Goal: Transaction & Acquisition: Subscribe to service/newsletter

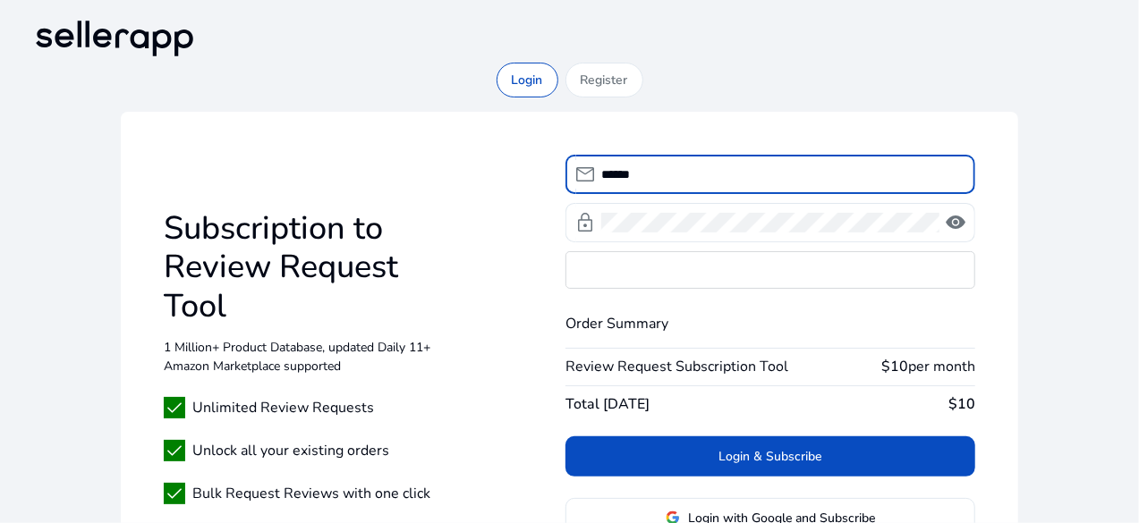
type input "*******"
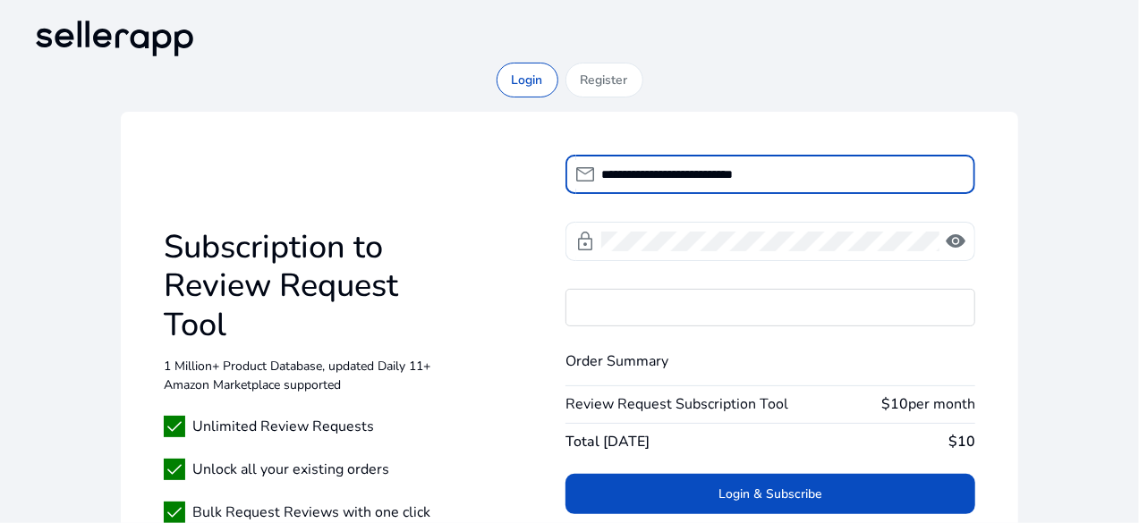
type input "**********"
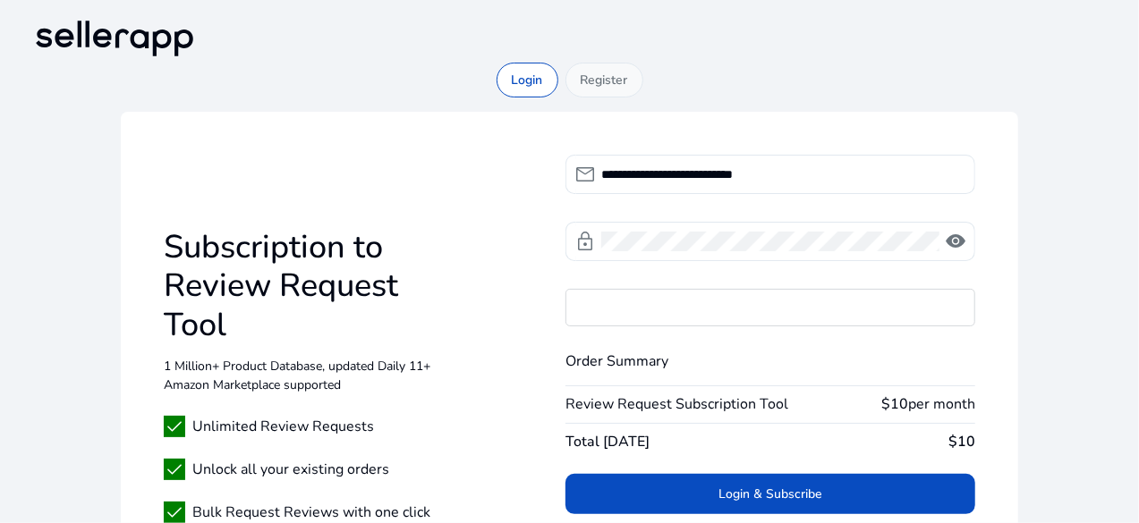
click at [610, 80] on p "Register" at bounding box center [603, 80] width 47 height 19
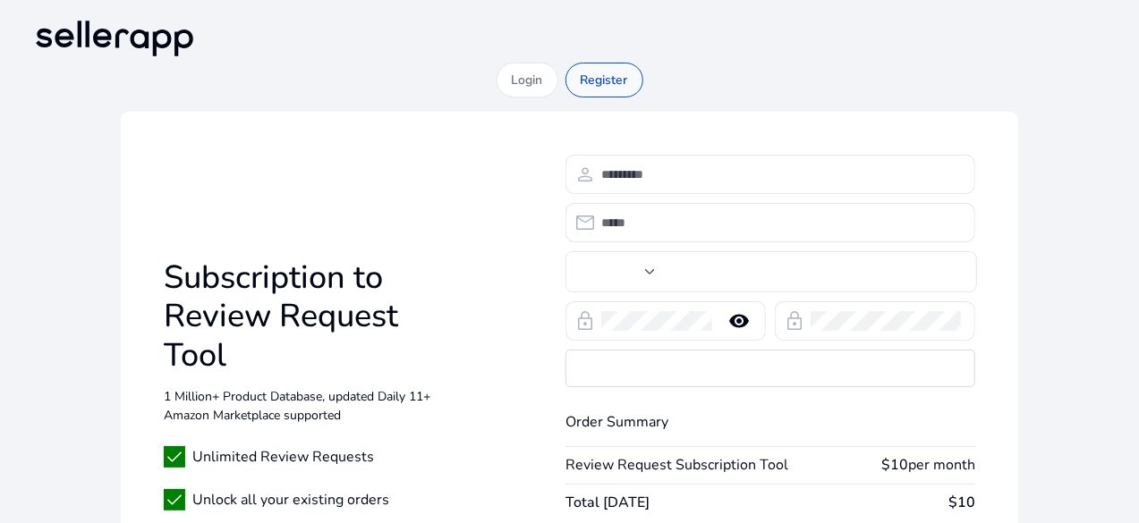
type input "***"
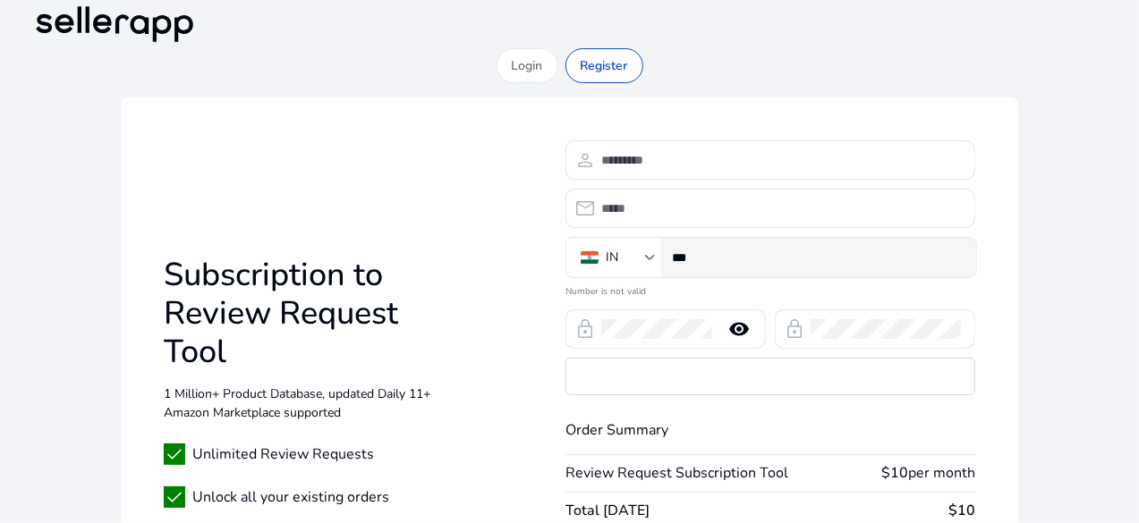
scroll to position [5, 0]
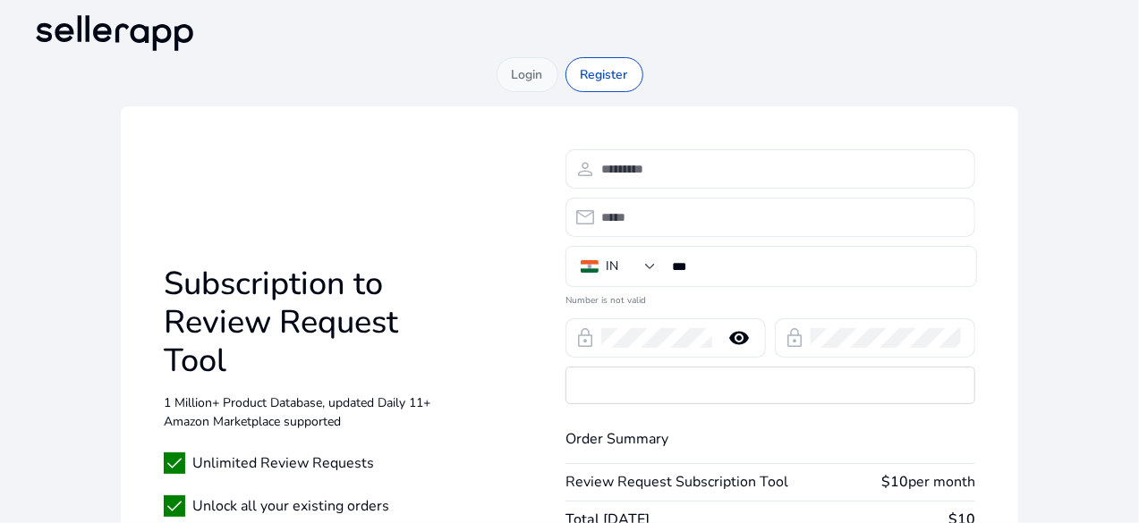
drag, startPoint x: 522, startPoint y: 64, endPoint x: 531, endPoint y: 68, distance: 9.6
click at [522, 65] on p "Login" at bounding box center [527, 74] width 31 height 19
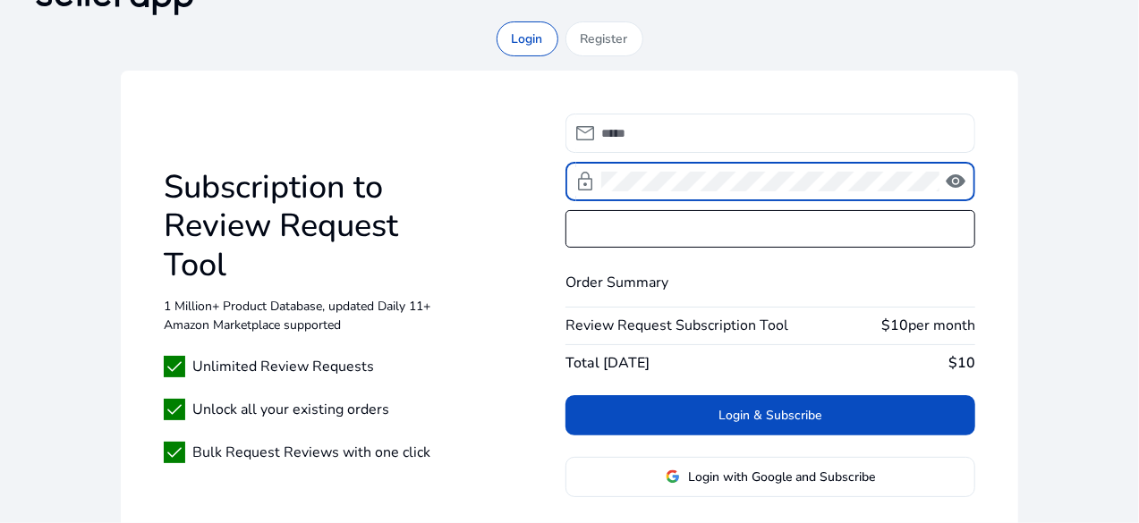
scroll to position [0, 0]
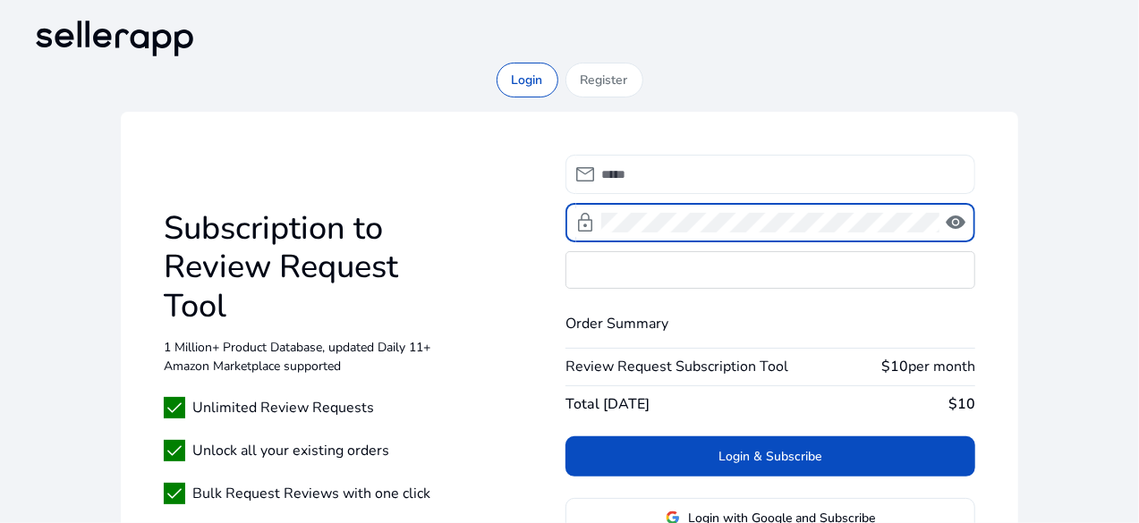
click at [702, 180] on input at bounding box center [781, 175] width 360 height 20
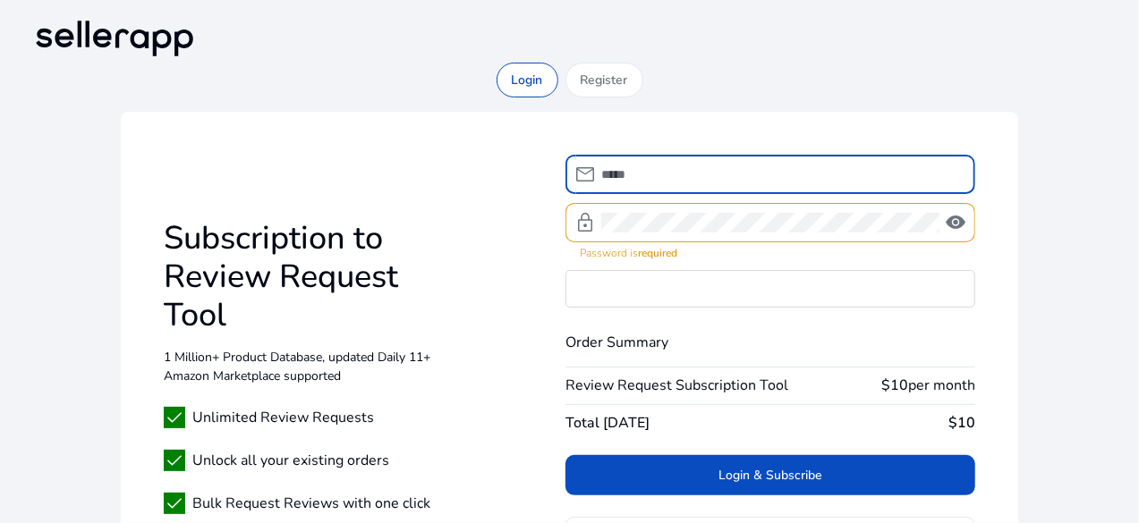
click at [702, 179] on input at bounding box center [781, 175] width 360 height 20
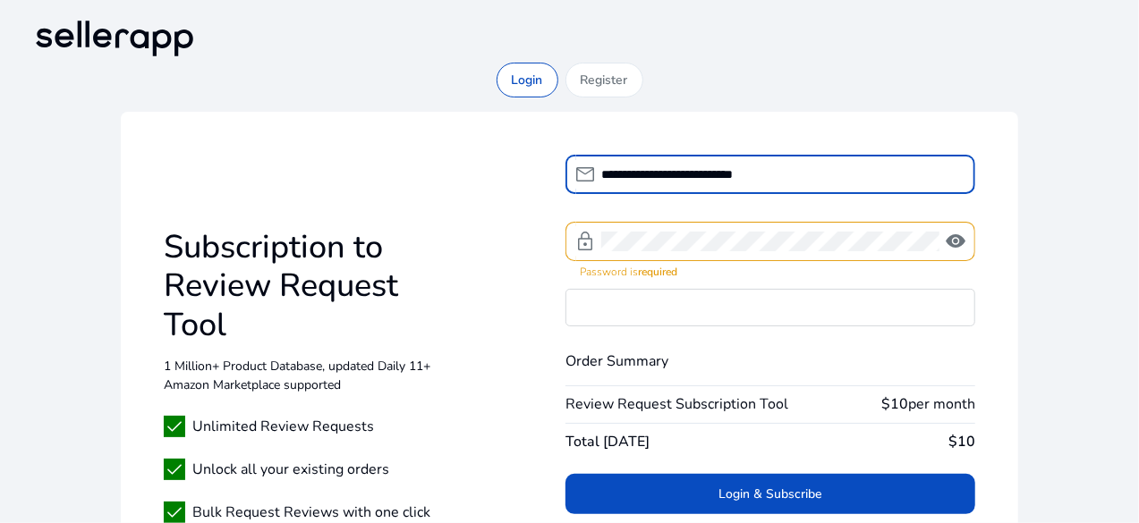
type input "**********"
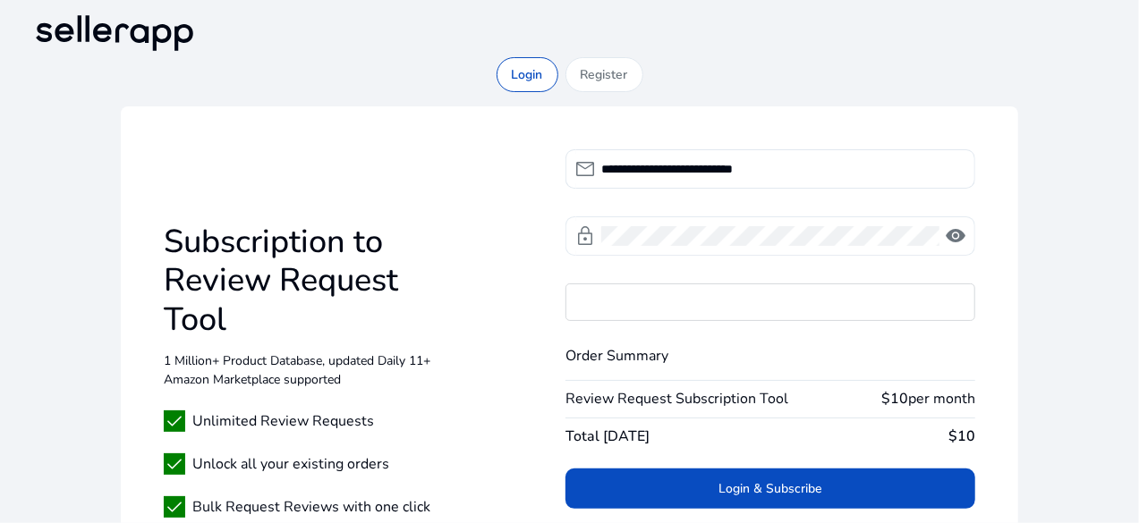
scroll to position [89, 0]
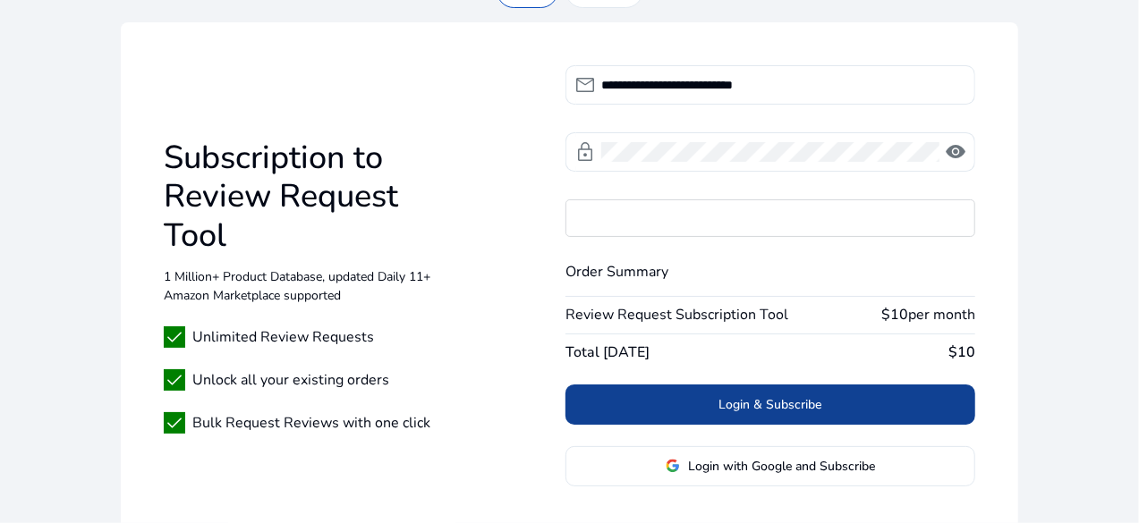
click at [848, 407] on span at bounding box center [770, 404] width 410 height 43
drag, startPoint x: 784, startPoint y: 410, endPoint x: 812, endPoint y: 394, distance: 32.1
click at [784, 403] on span "Login & Subscribe" at bounding box center [770, 404] width 103 height 19
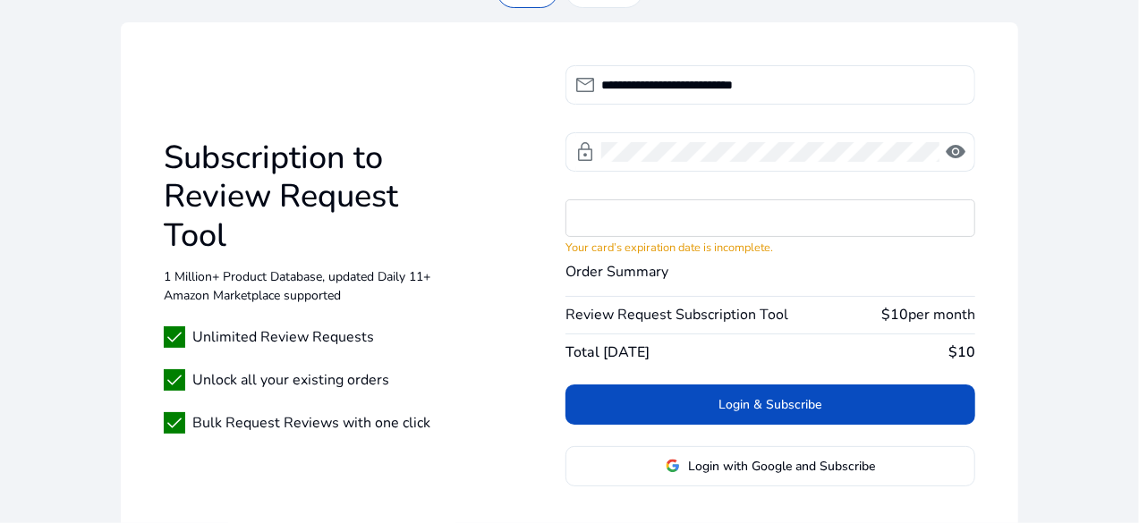
click at [933, 402] on span at bounding box center [770, 404] width 410 height 43
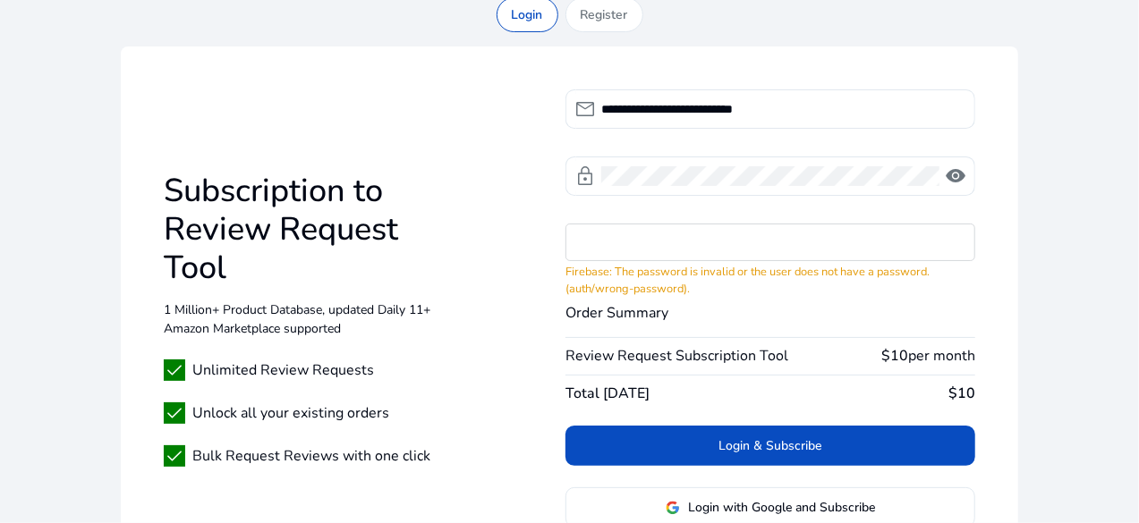
scroll to position [179, 0]
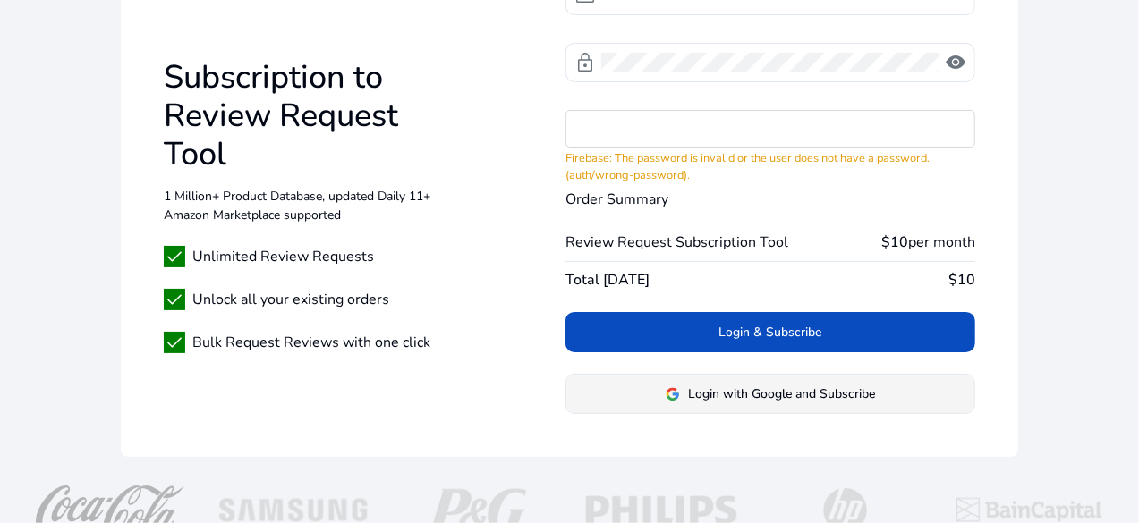
click at [853, 394] on span "Login with Google and Subscribe" at bounding box center [782, 394] width 187 height 19
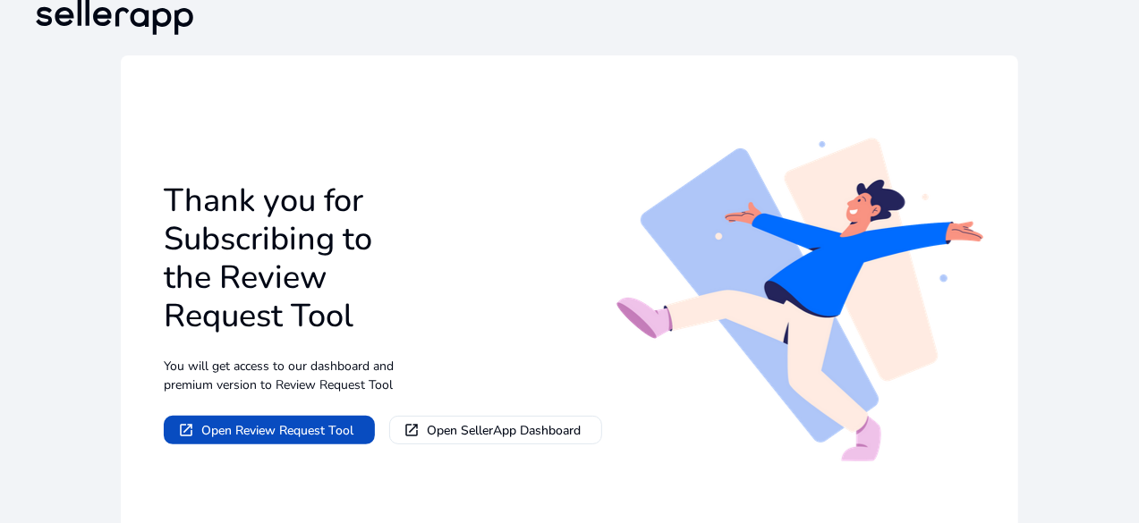
scroll to position [145, 0]
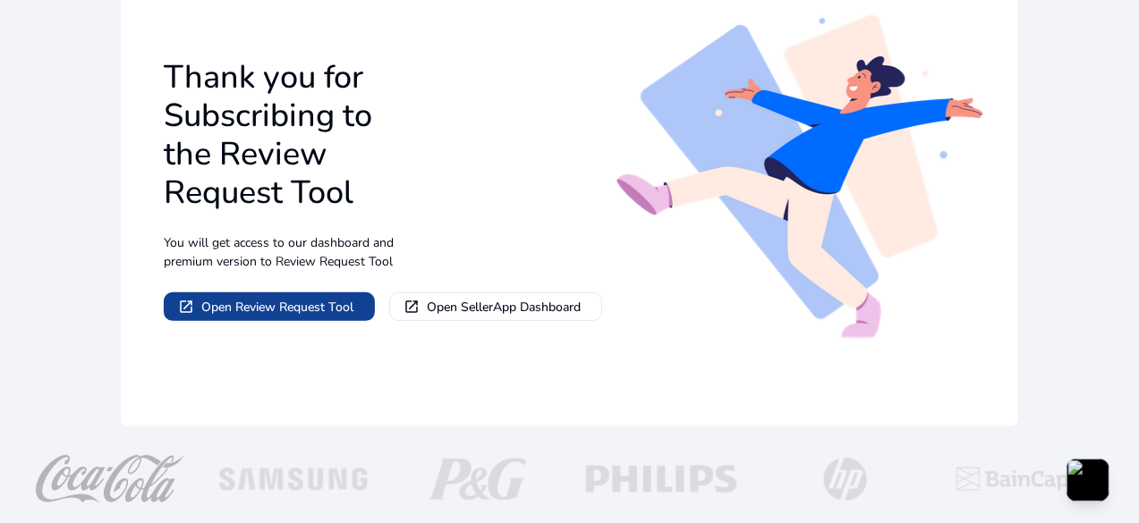
click at [344, 312] on span "Open Review Request Tool" at bounding box center [277, 307] width 152 height 19
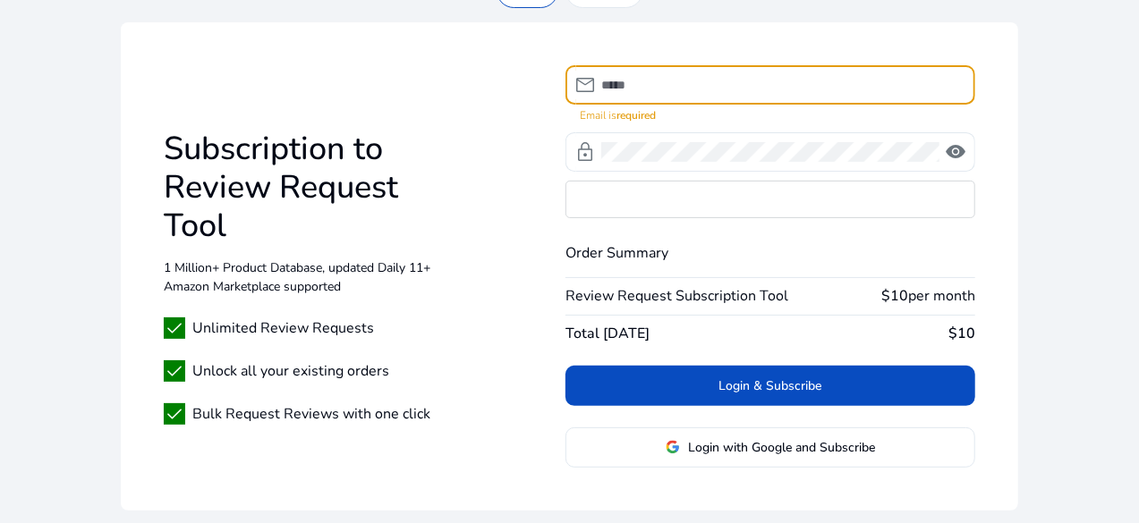
click at [683, 82] on input at bounding box center [781, 85] width 360 height 20
click at [683, 81] on input at bounding box center [781, 85] width 360 height 20
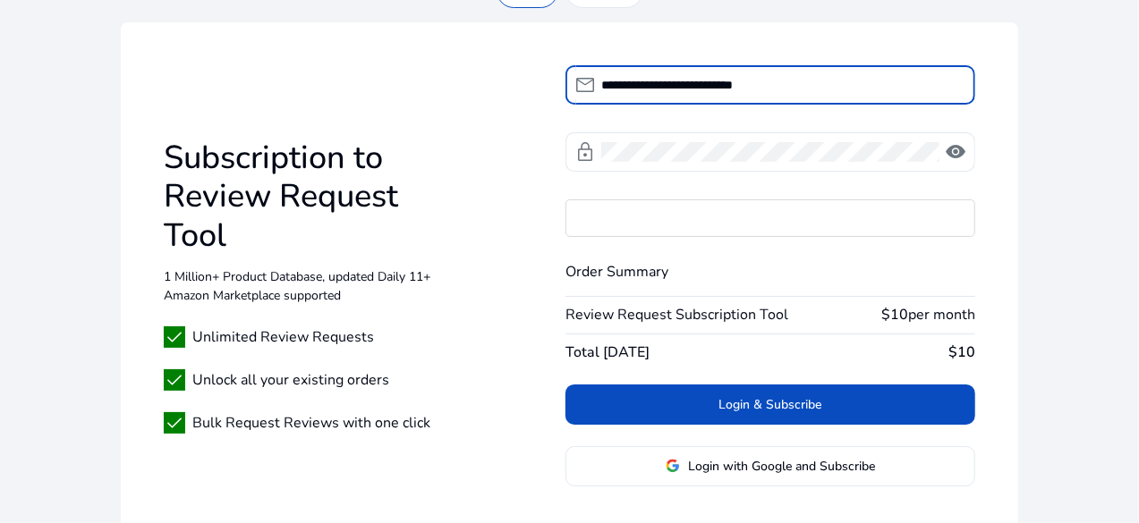
type input "**********"
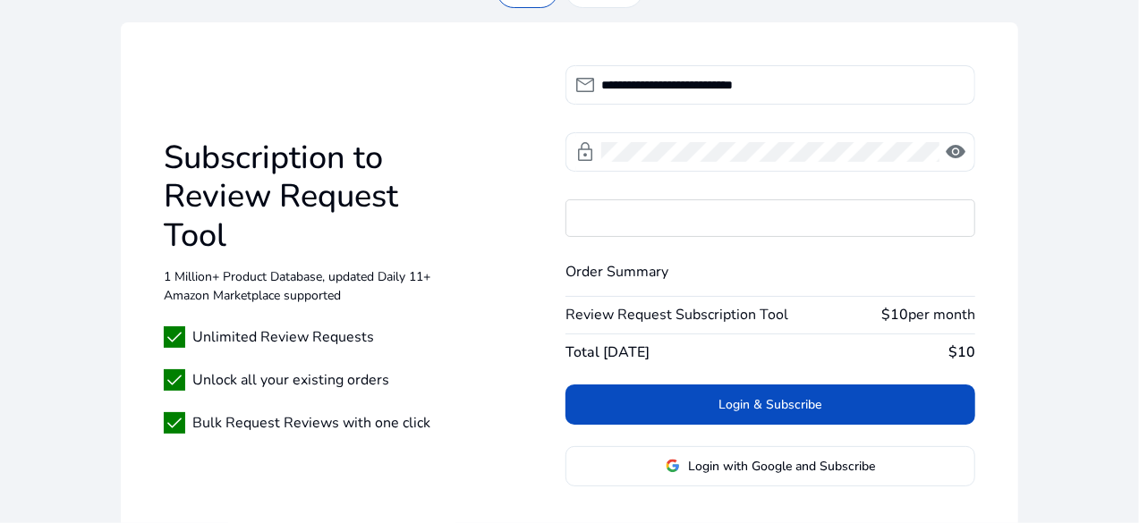
click at [857, 395] on span at bounding box center [770, 404] width 410 height 43
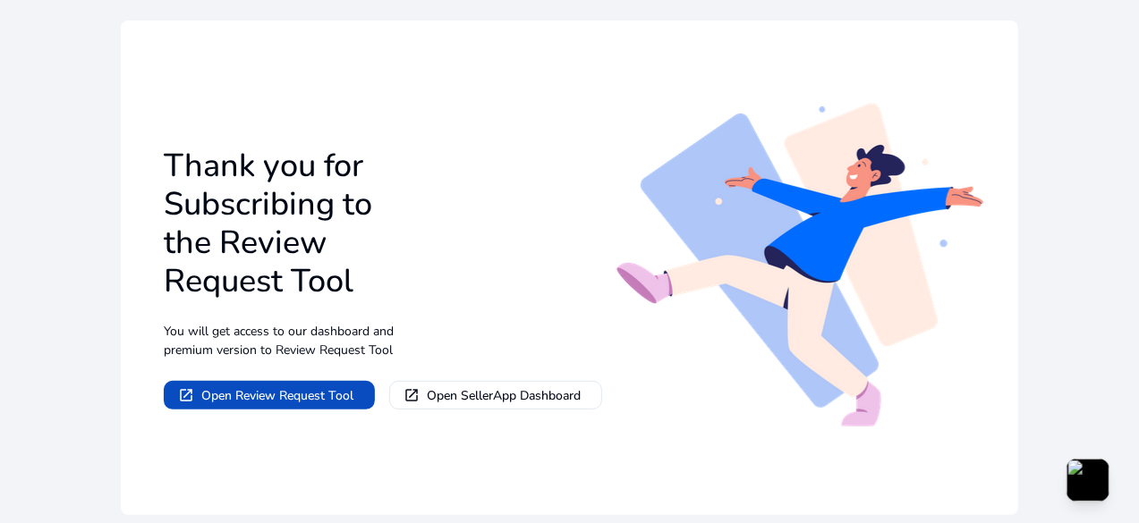
scroll to position [111, 0]
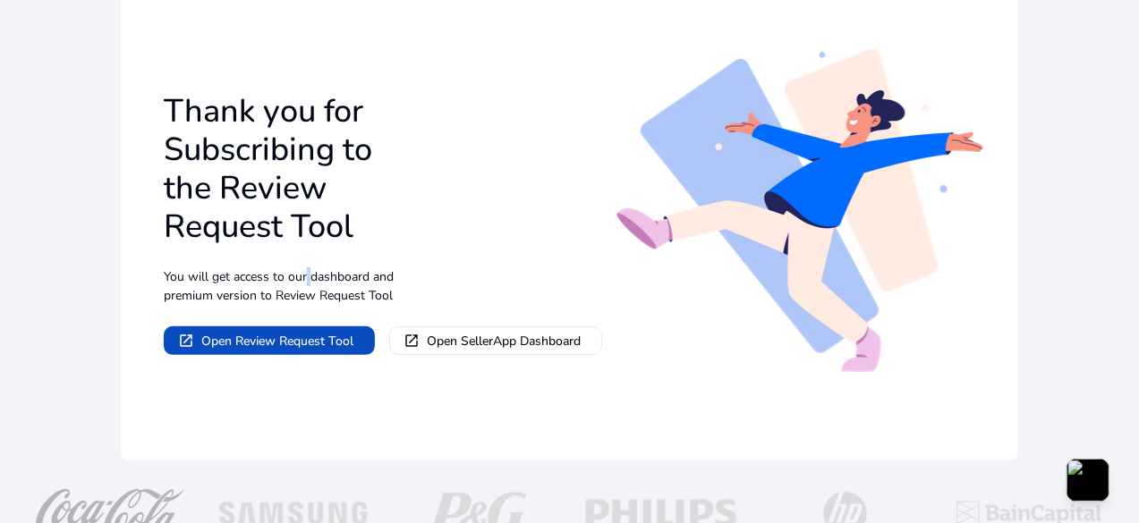
click at [303, 281] on p "You will get access to our dashboard and premium version to Review Request Tool" at bounding box center [283, 286] width 239 height 38
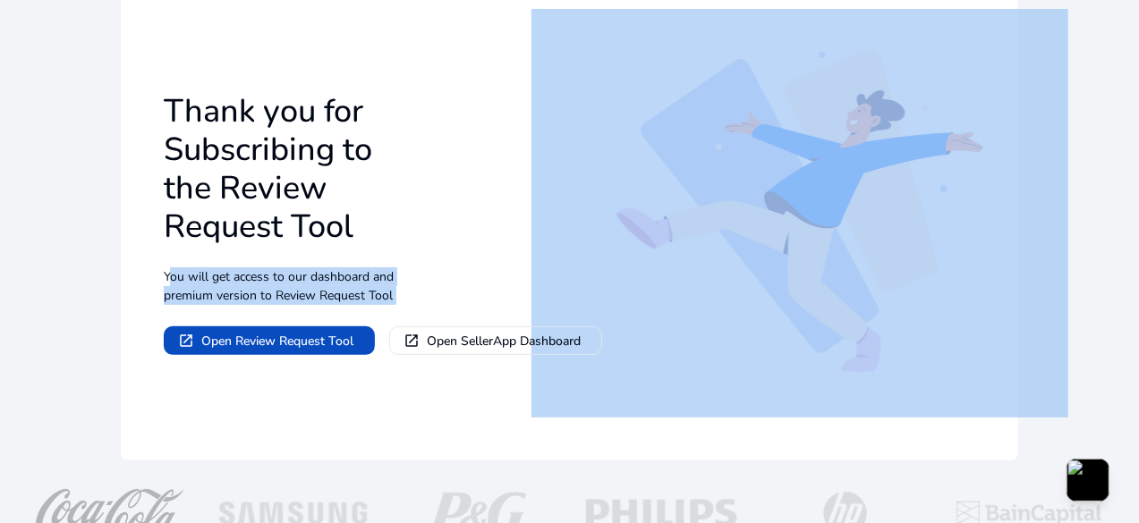
click at [303, 281] on p "You will get access to our dashboard and premium version to Review Request Tool" at bounding box center [283, 286] width 239 height 38
click at [339, 301] on p "You will get access to our dashboard and premium version to Review Request Tool" at bounding box center [283, 286] width 239 height 38
click at [354, 402] on div "Thank you for Subscribing to the Review Request Tool You will get access to our…" at bounding box center [569, 213] width 897 height 495
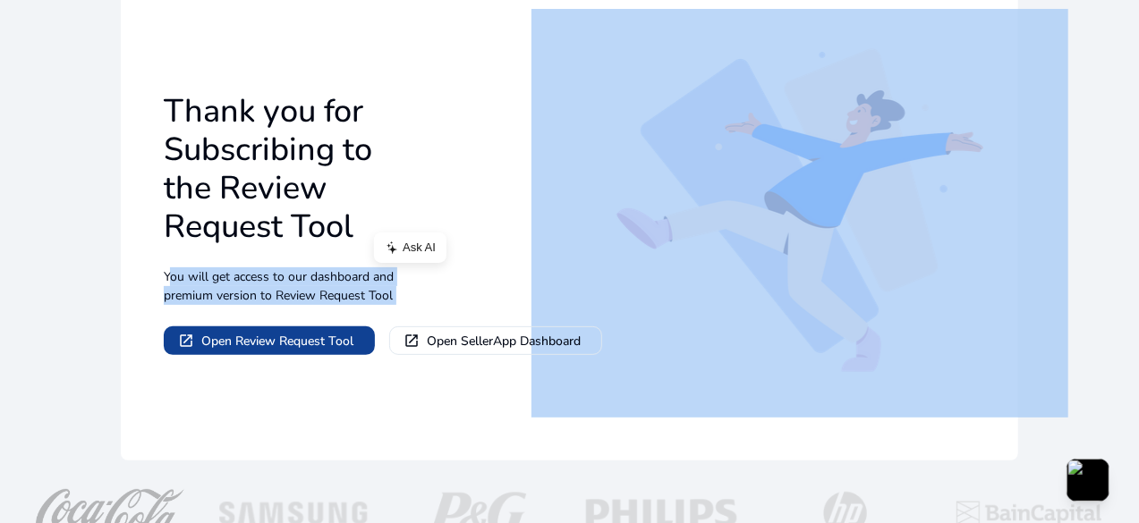
click at [327, 357] on span at bounding box center [269, 340] width 211 height 43
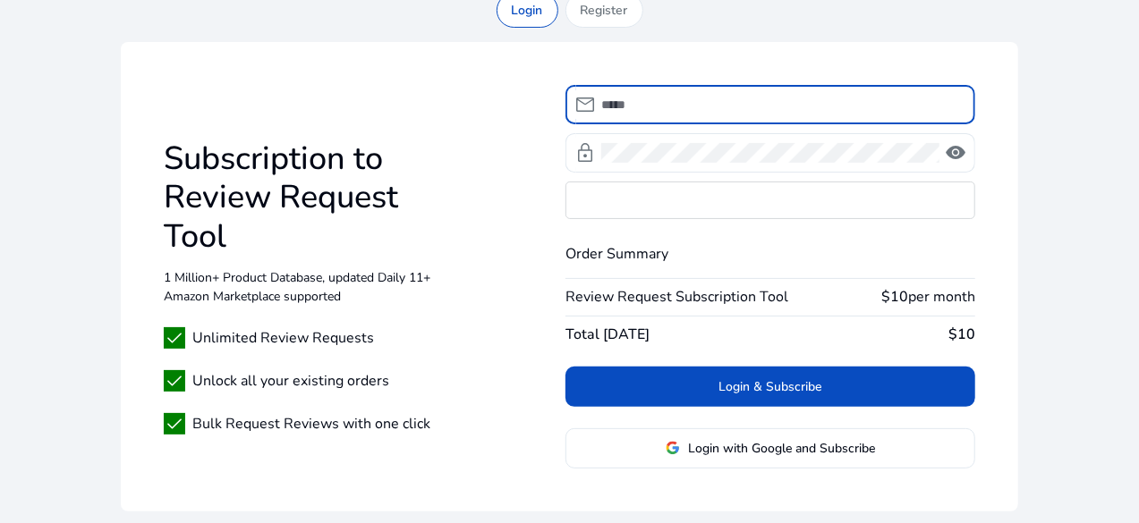
scroll to position [154, 0]
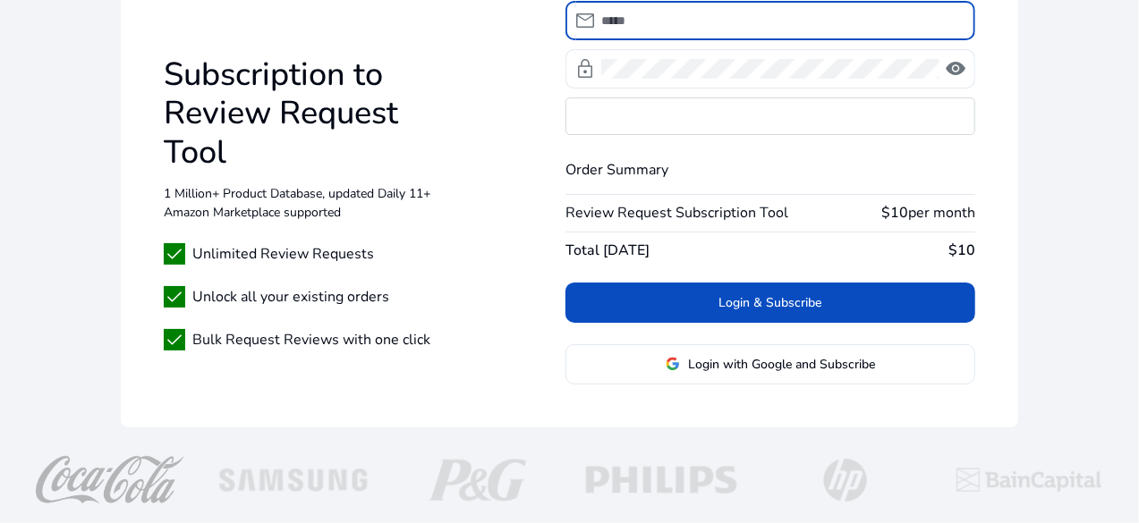
click at [179, 264] on span "check" at bounding box center [174, 253] width 21 height 21
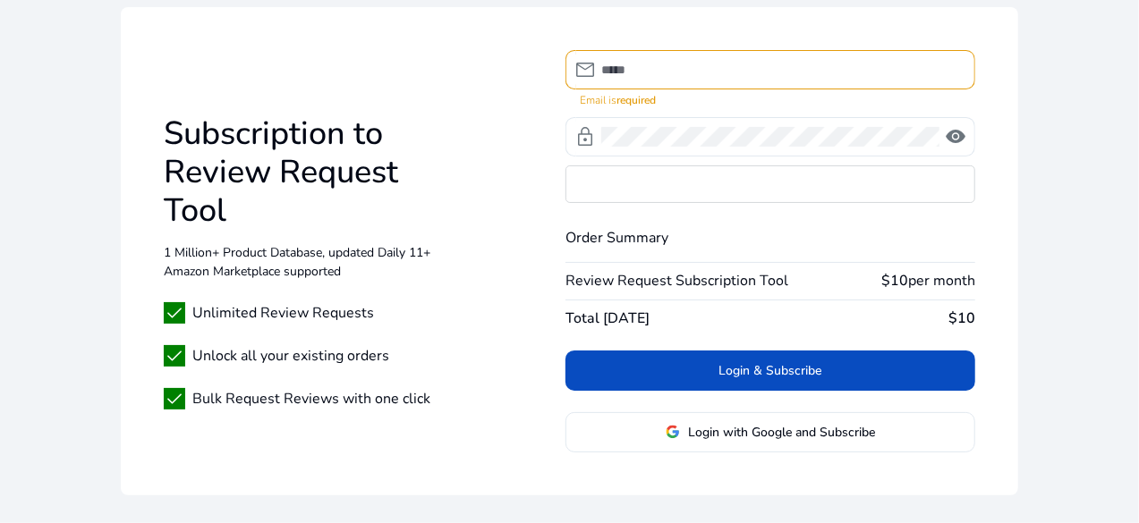
scroll to position [0, 0]
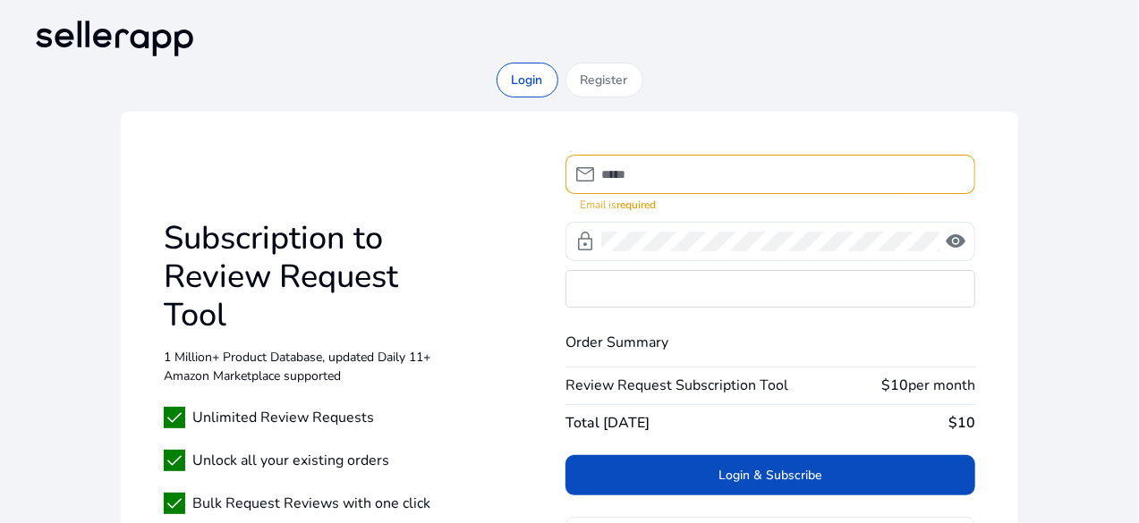
click at [673, 174] on input at bounding box center [781, 175] width 360 height 20
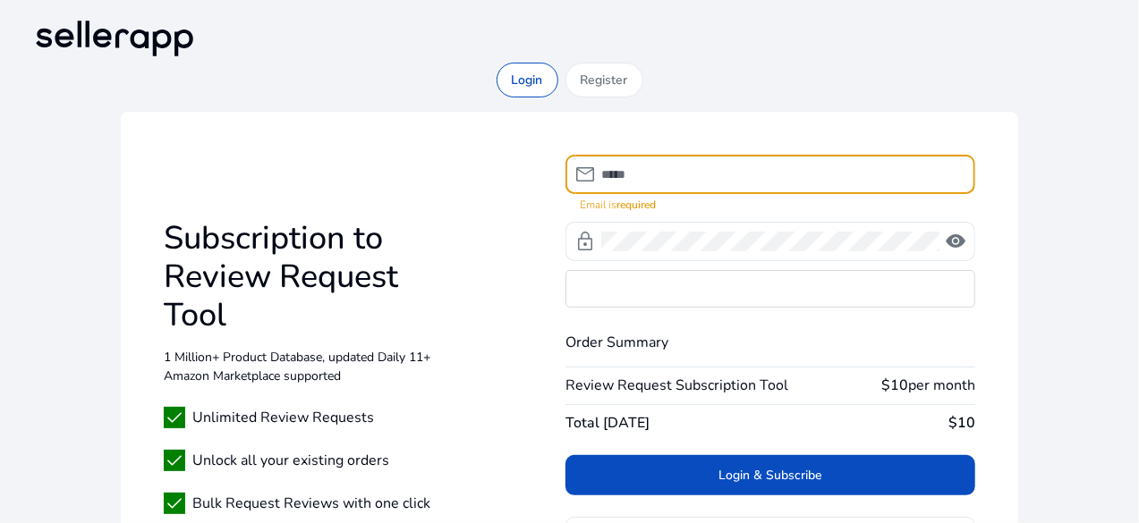
click at [673, 174] on input at bounding box center [781, 175] width 360 height 20
click at [665, 174] on input at bounding box center [781, 175] width 360 height 20
click at [656, 174] on input at bounding box center [781, 175] width 360 height 20
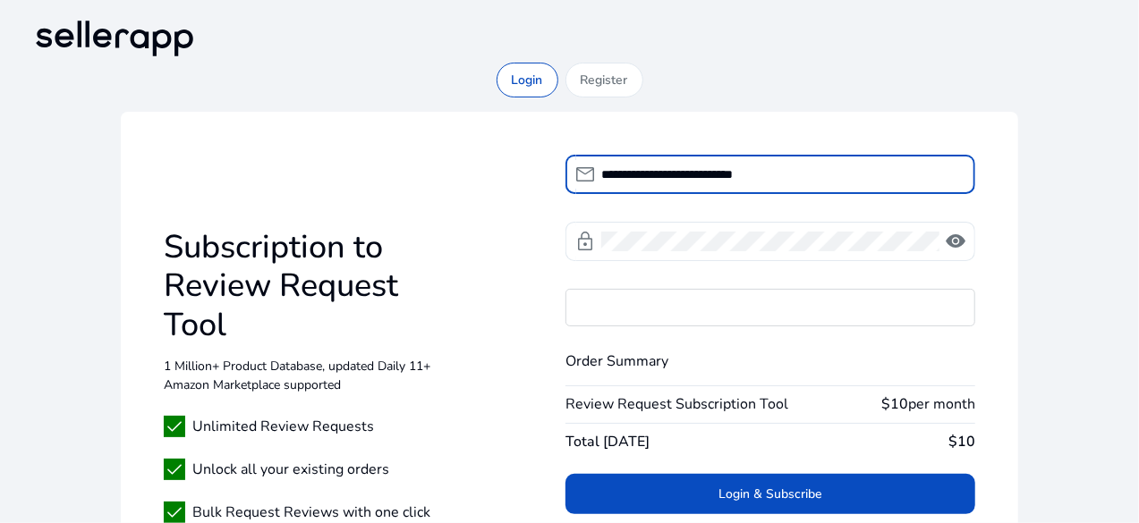
type input "**********"
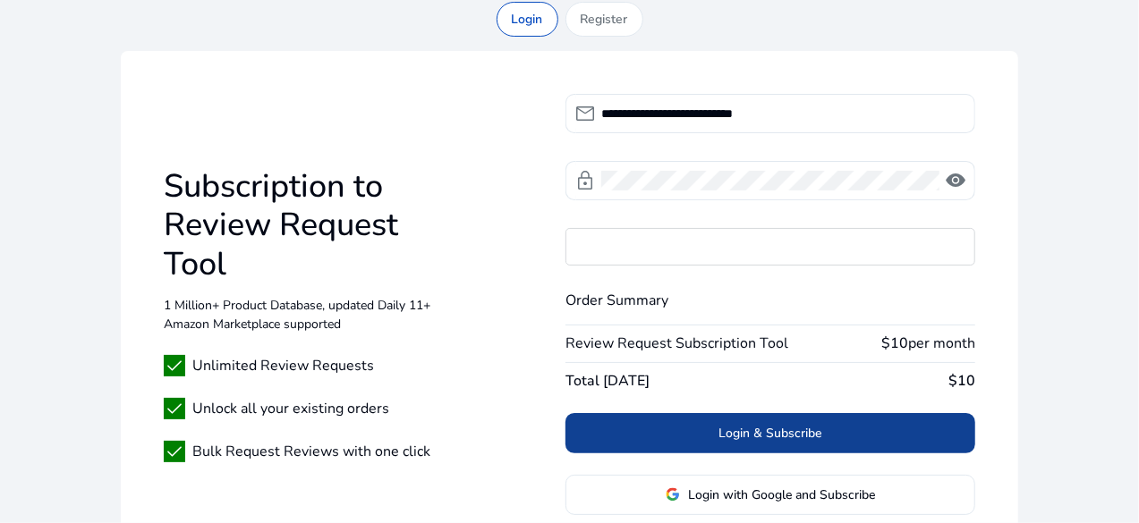
scroll to position [89, 0]
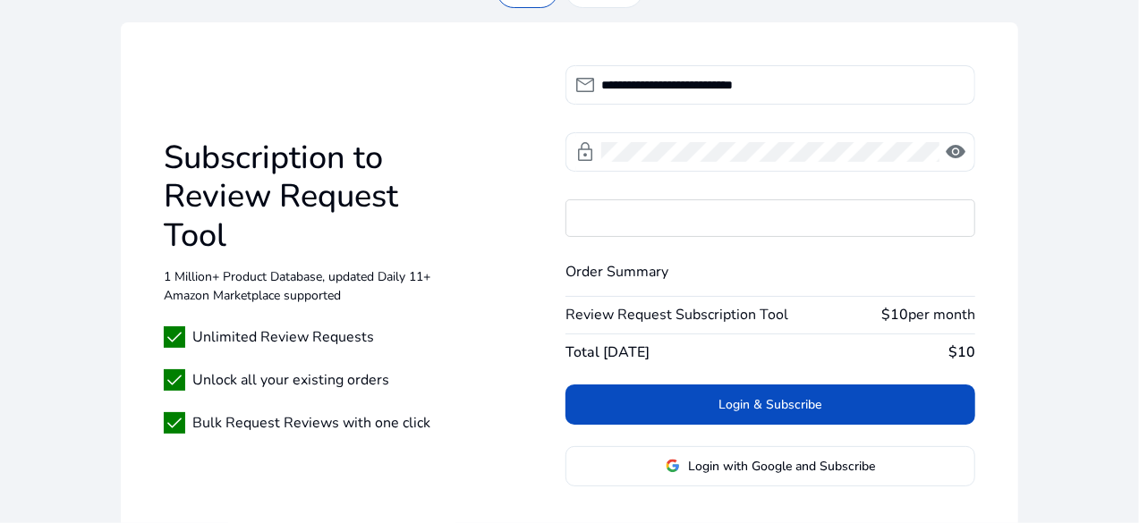
click at [859, 391] on span at bounding box center [770, 404] width 410 height 43
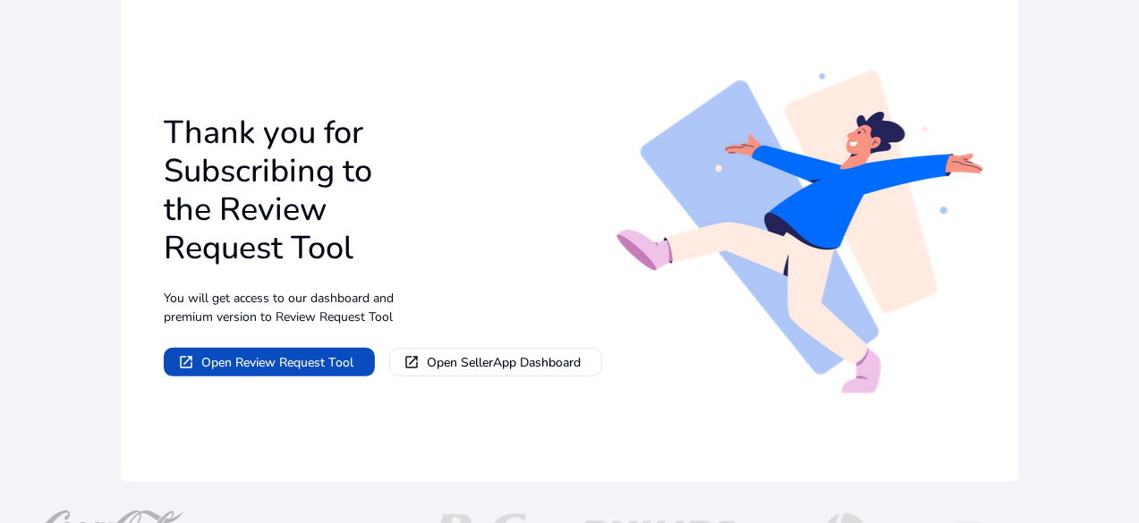
scroll to position [0, 0]
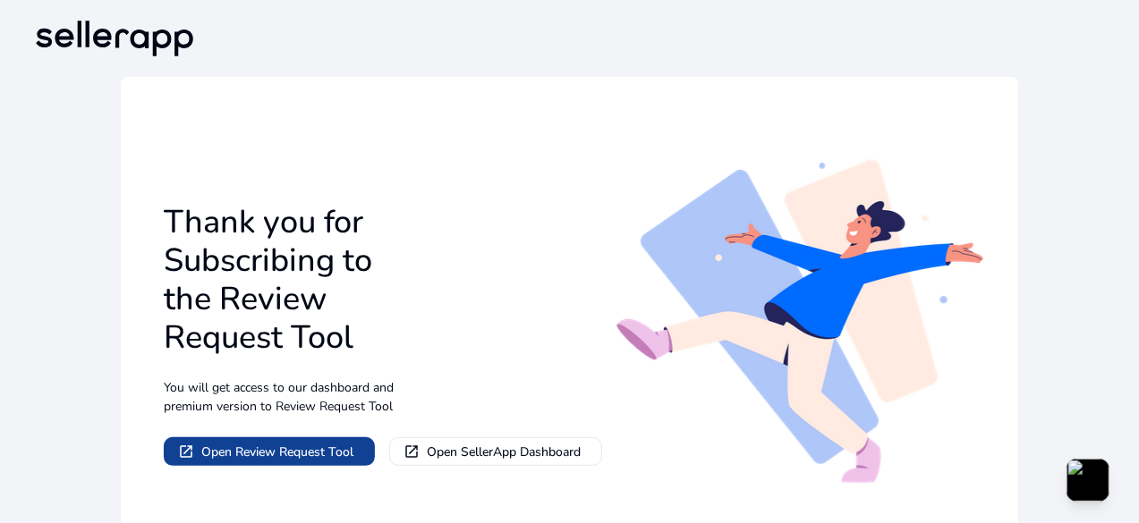
click at [363, 464] on span at bounding box center [269, 451] width 211 height 43
